Goal: Task Accomplishment & Management: Complete application form

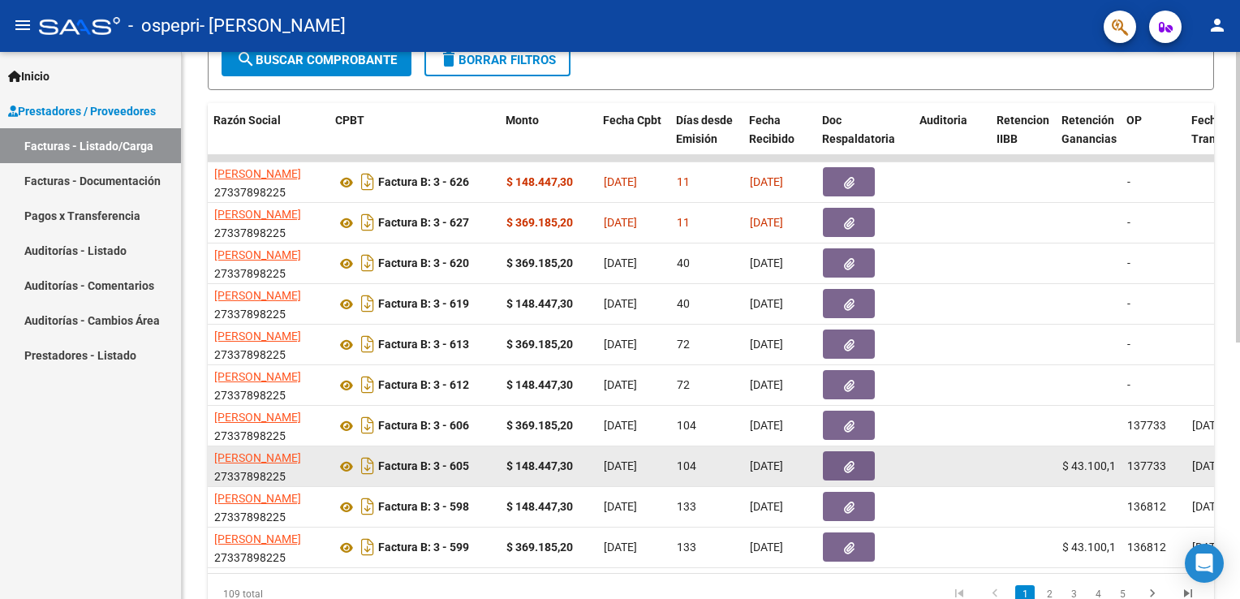
scroll to position [0, 447]
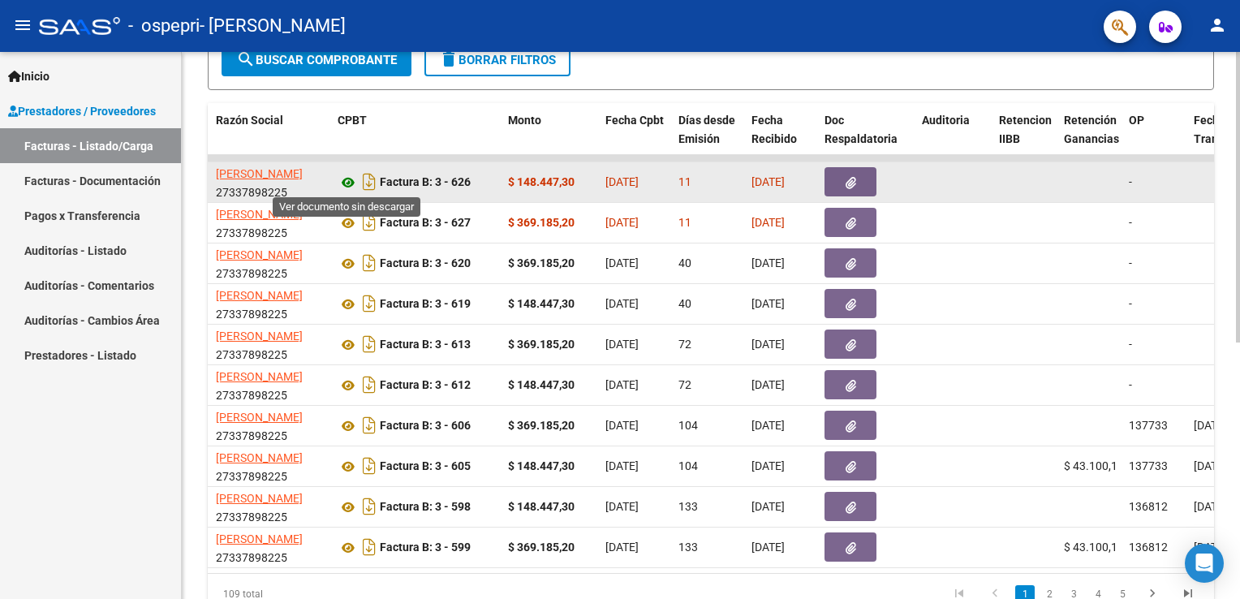
click at [341, 177] on icon at bounding box center [347, 182] width 21 height 19
click at [836, 179] on button "button" at bounding box center [850, 181] width 52 height 29
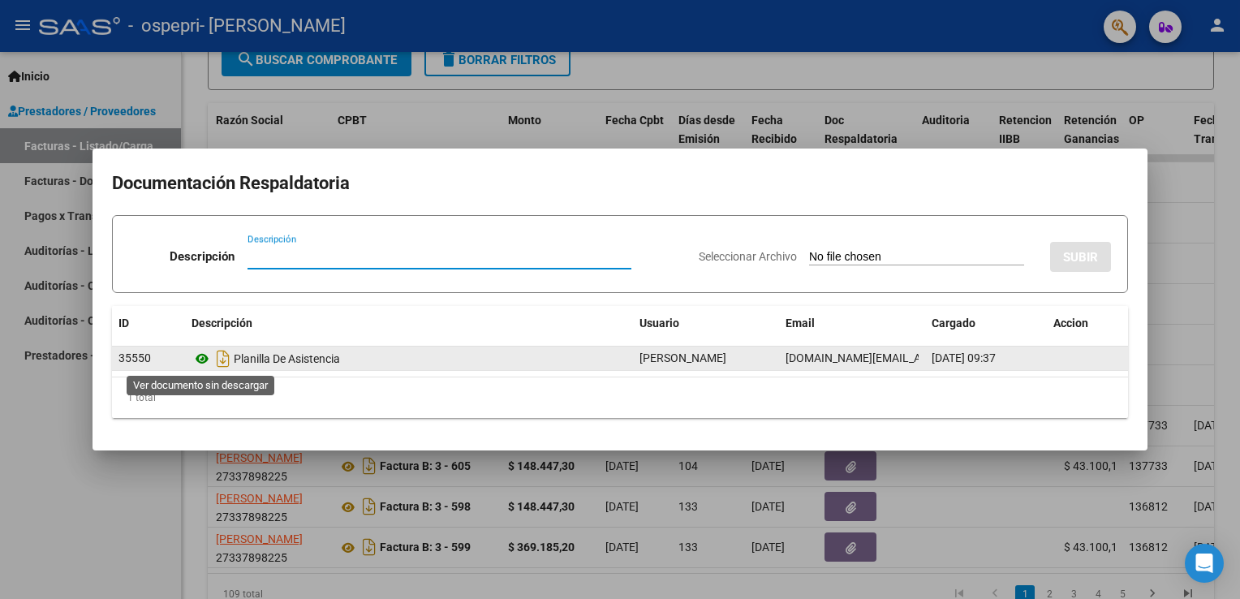
click at [201, 357] on icon at bounding box center [201, 358] width 21 height 19
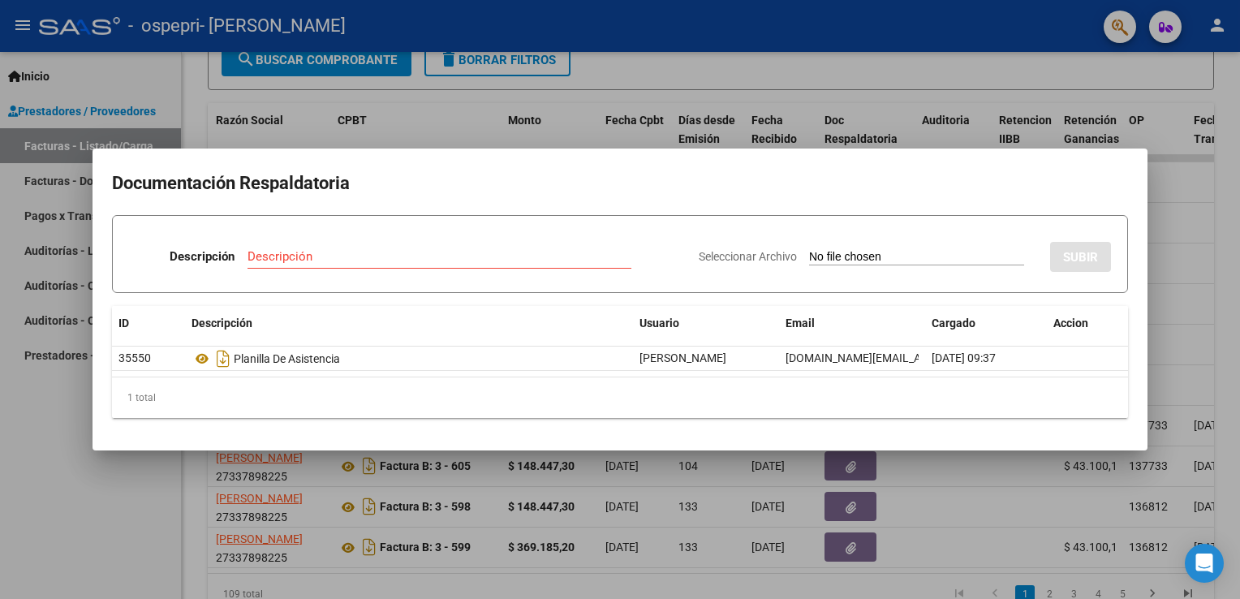
click at [483, 262] on input "Descripción" at bounding box center [439, 256] width 384 height 15
type input "planilla de asistencia"
click at [827, 258] on input "Seleccionar Archivo" at bounding box center [916, 257] width 215 height 15
type input "C:\fakepath\[PERSON_NAME] asistencia.pdf"
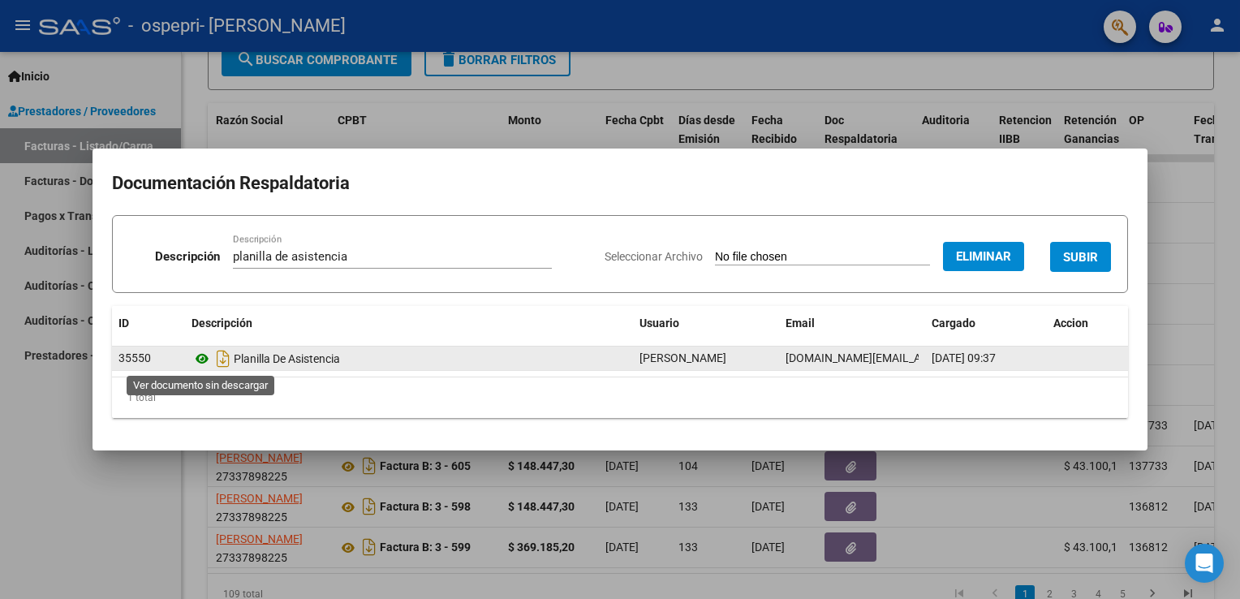
click at [208, 357] on icon at bounding box center [201, 358] width 21 height 19
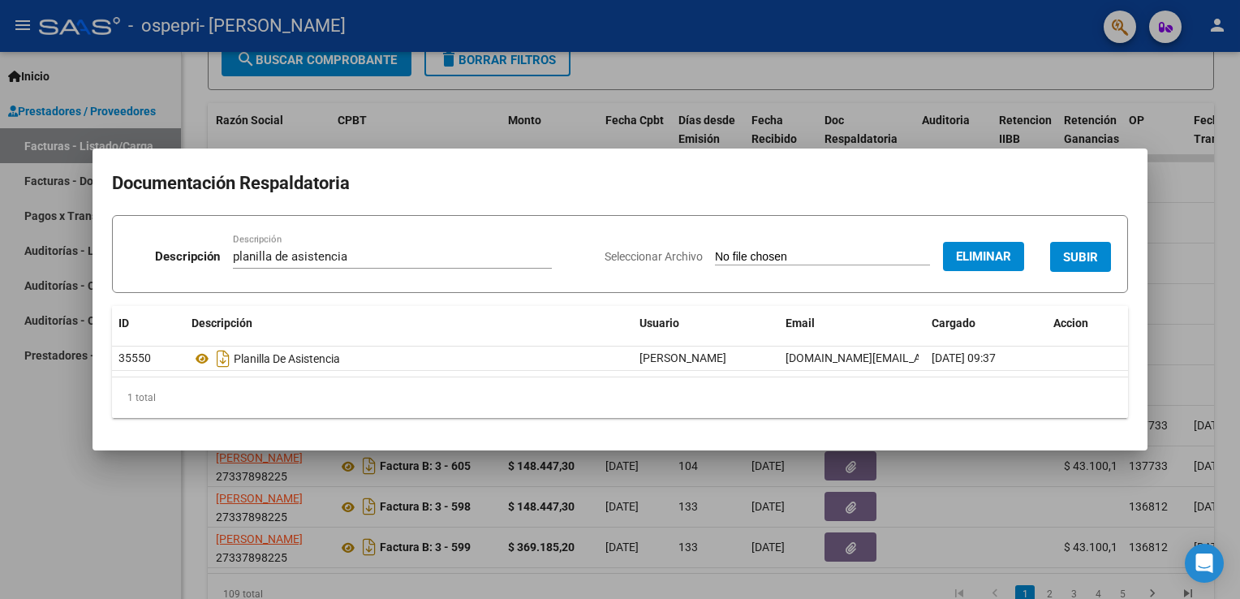
click at [1081, 252] on span "SUBIR" at bounding box center [1080, 257] width 35 height 15
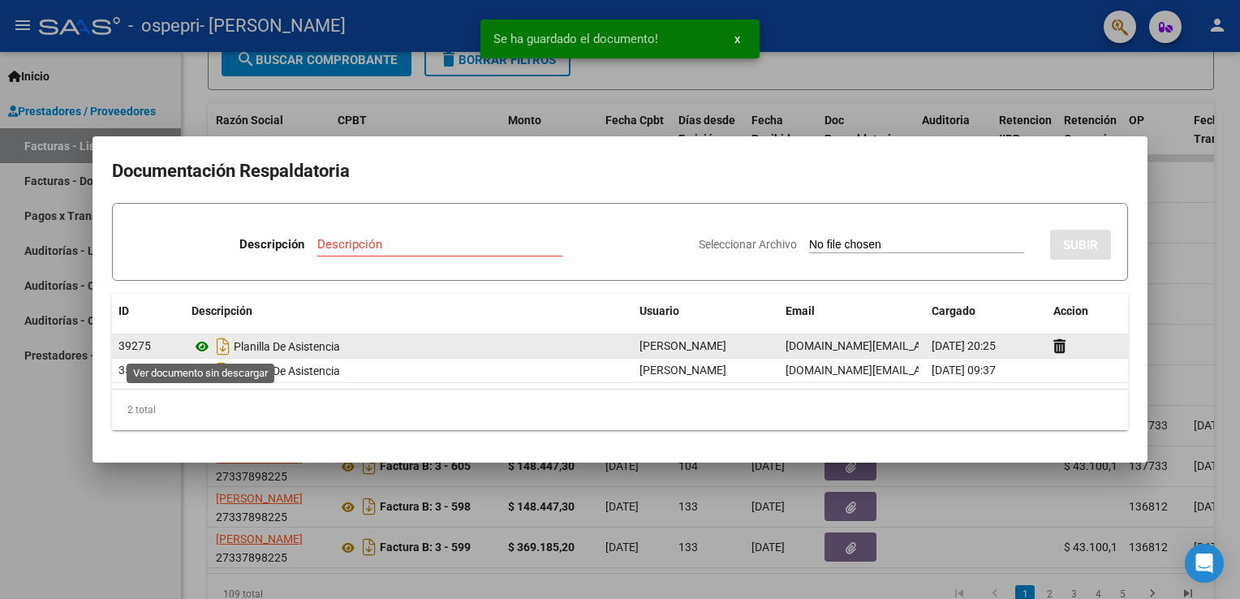
click at [198, 343] on icon at bounding box center [201, 346] width 21 height 19
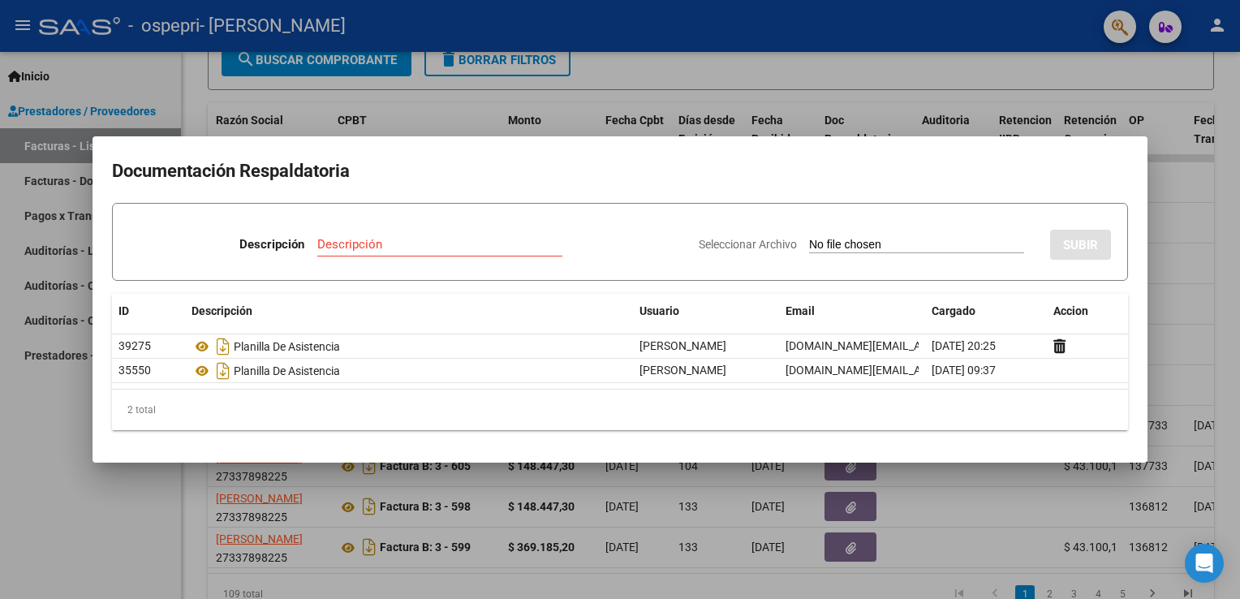
click at [1158, 231] on div at bounding box center [620, 299] width 1240 height 599
